Goal: Task Accomplishment & Management: Manage account settings

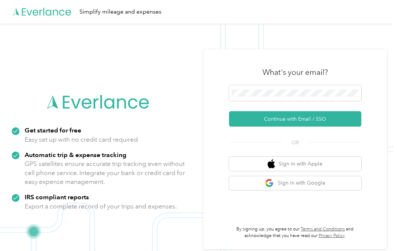
click at [340, 115] on button "Continue with Email / SSO" at bounding box center [295, 118] width 132 height 15
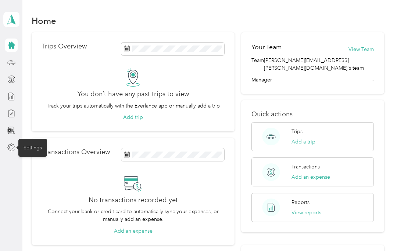
click at [29, 151] on div "Settings" at bounding box center [32, 148] width 29 height 18
click at [26, 150] on div "Settings" at bounding box center [32, 148] width 29 height 18
click at [7, 150] on icon at bounding box center [11, 148] width 8 height 8
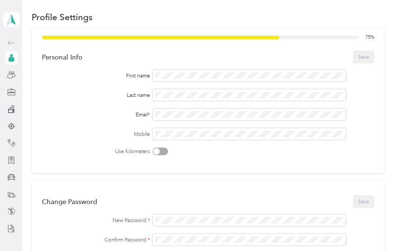
scroll to position [23, 0]
